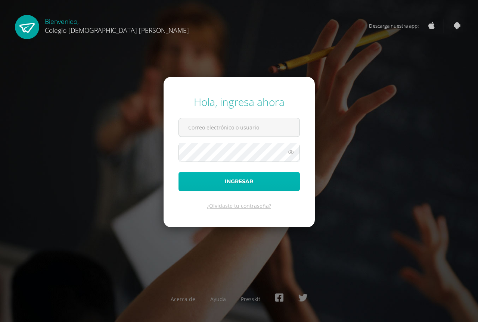
click at [250, 179] on button "Ingresar" at bounding box center [239, 181] width 121 height 19
click at [249, 178] on button "Ingresar" at bounding box center [239, 181] width 121 height 19
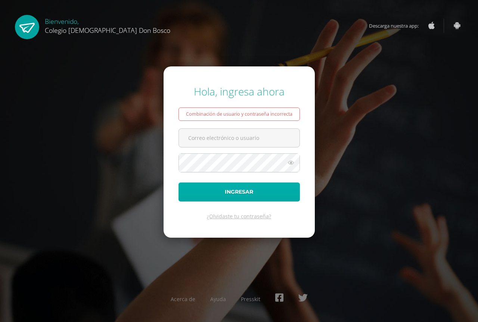
type input "[PERSON_NAME][EMAIL_ADDRESS][DOMAIN_NAME]"
click at [229, 190] on button "Ingresar" at bounding box center [239, 192] width 121 height 19
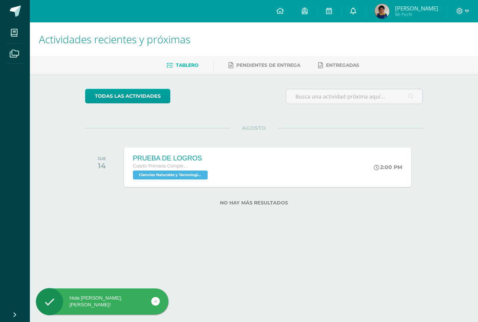
click at [356, 13] on icon at bounding box center [353, 10] width 6 height 7
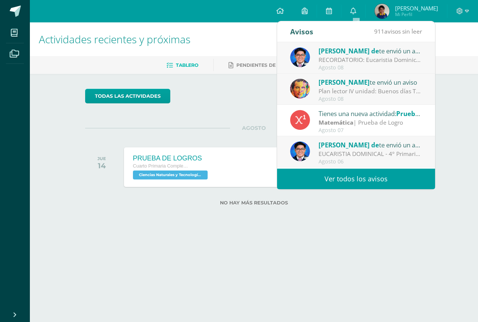
click at [365, 180] on link "Ver todos los avisos" at bounding box center [356, 179] width 158 height 21
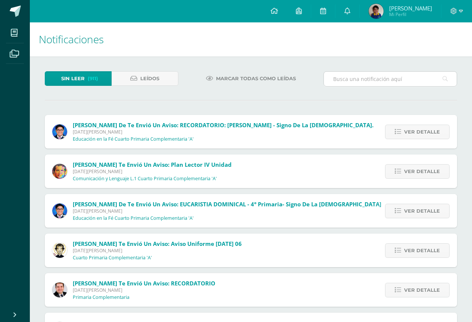
click at [358, 77] on input "text" at bounding box center [390, 79] width 133 height 15
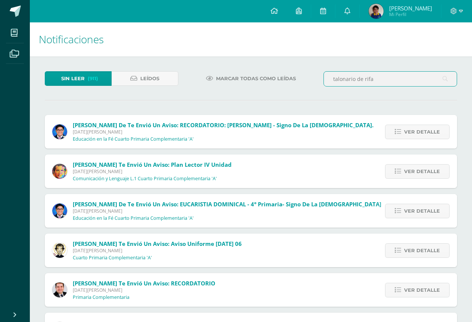
type input "talonario de rifa"
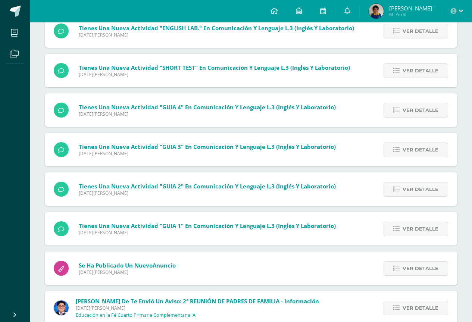
scroll to position [3042, 0]
